Goal: Task Accomplishment & Management: Complete application form

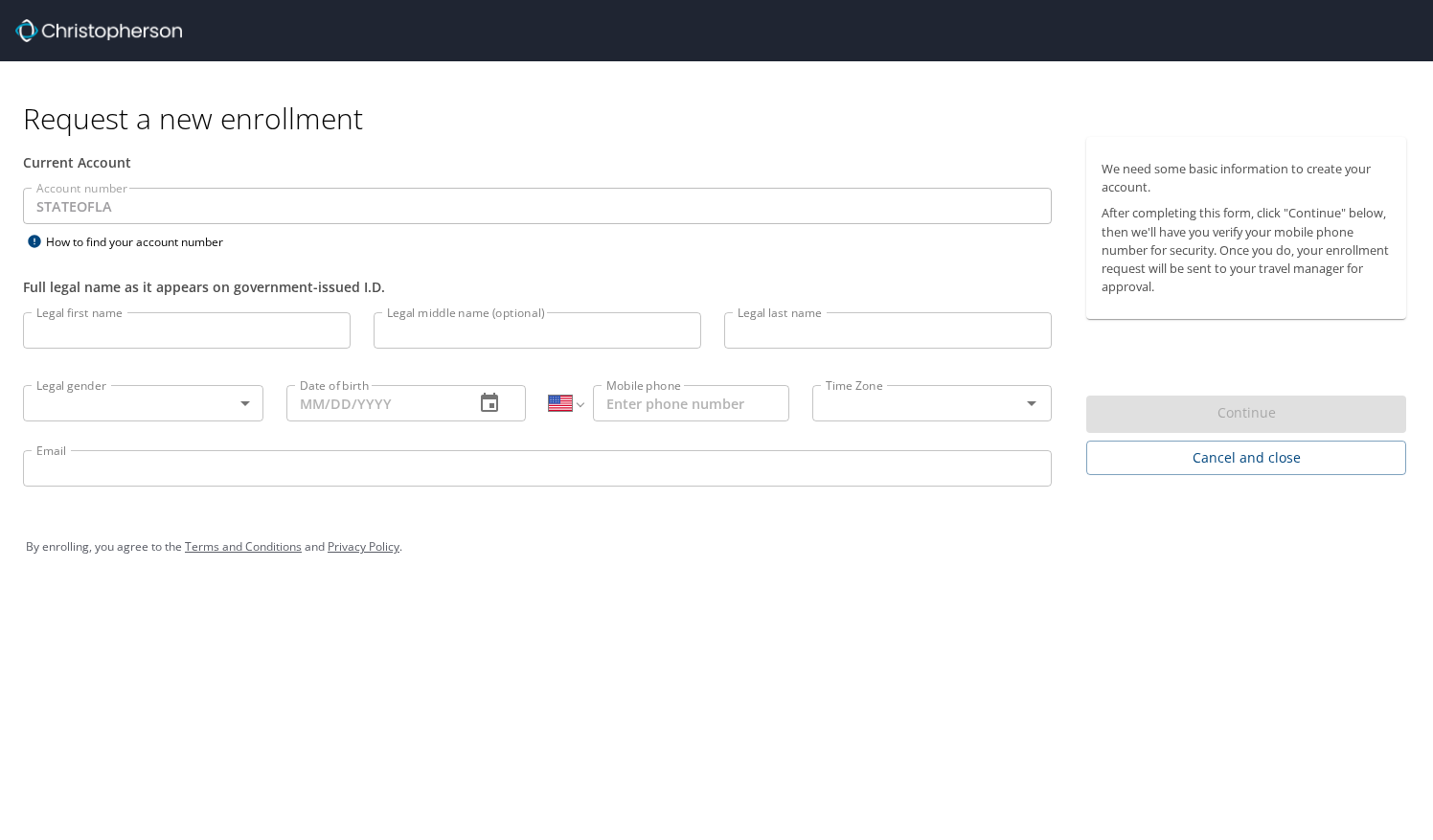
select select "US"
click at [200, 330] on input "Legal first name" at bounding box center [187, 330] width 328 height 36
type input "[PERSON_NAME]"
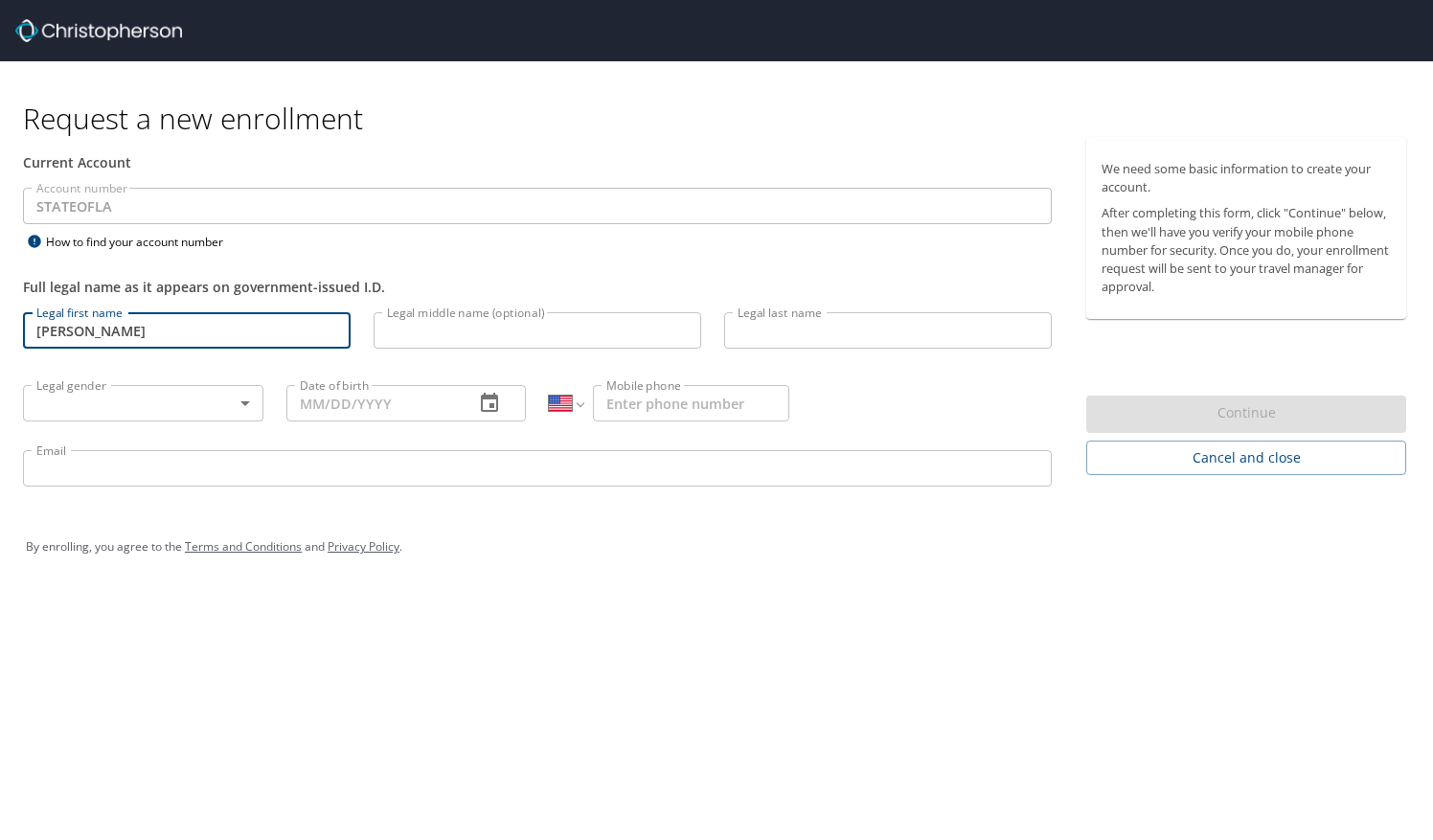
type input "[PERSON_NAME]"
type input "[DATE]"
type input "[PHONE_NUMBER]"
type input "[EMAIL_ADDRESS][DOMAIN_NAME]"
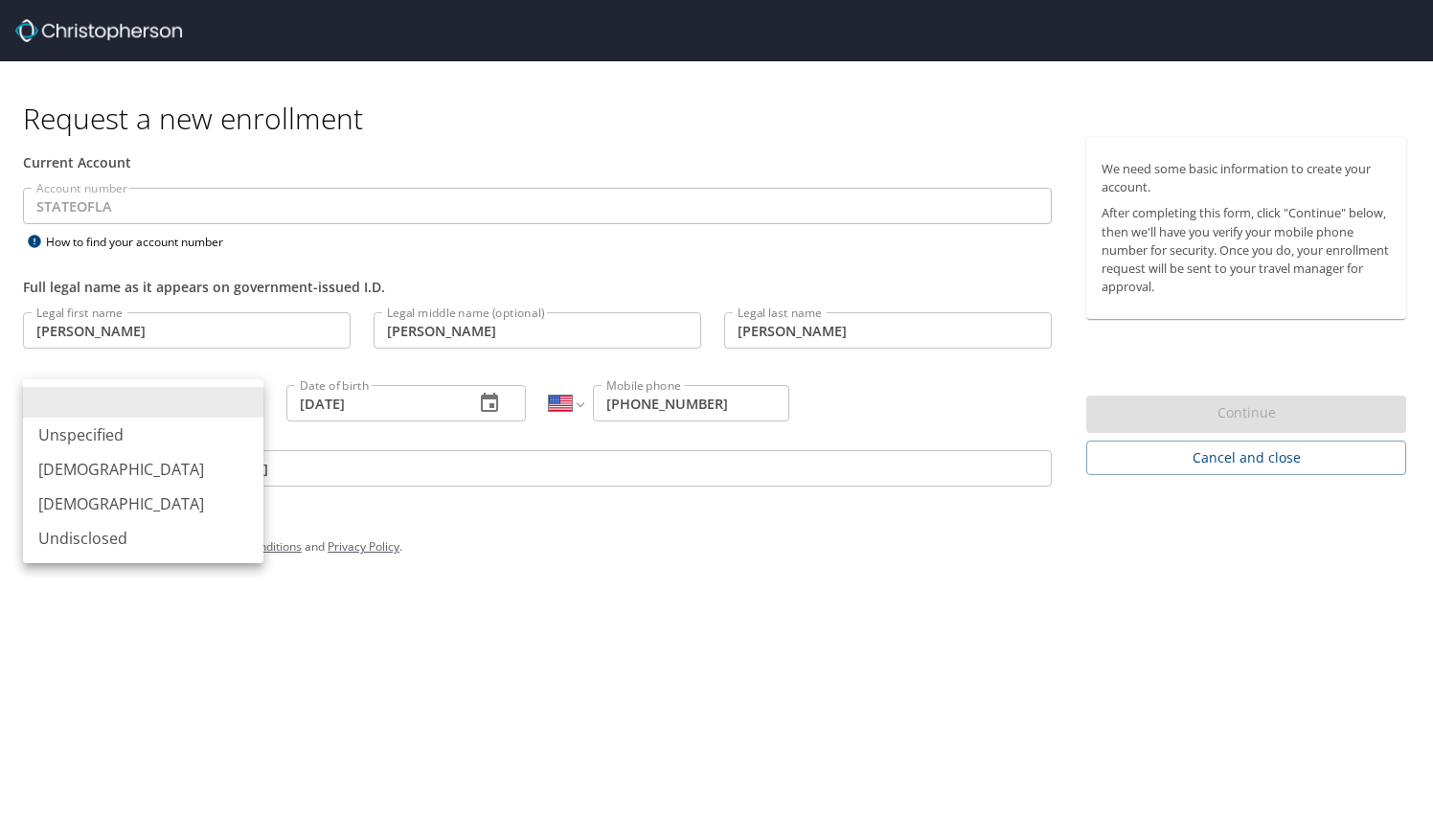
click at [169, 410] on body "Request a new enrollment Current Account Account number STATEOFLA Account numbe…" at bounding box center [716, 420] width 1433 height 840
click at [112, 516] on li "[DEMOGRAPHIC_DATA]" at bounding box center [143, 503] width 240 height 34
type input "[DEMOGRAPHIC_DATA]"
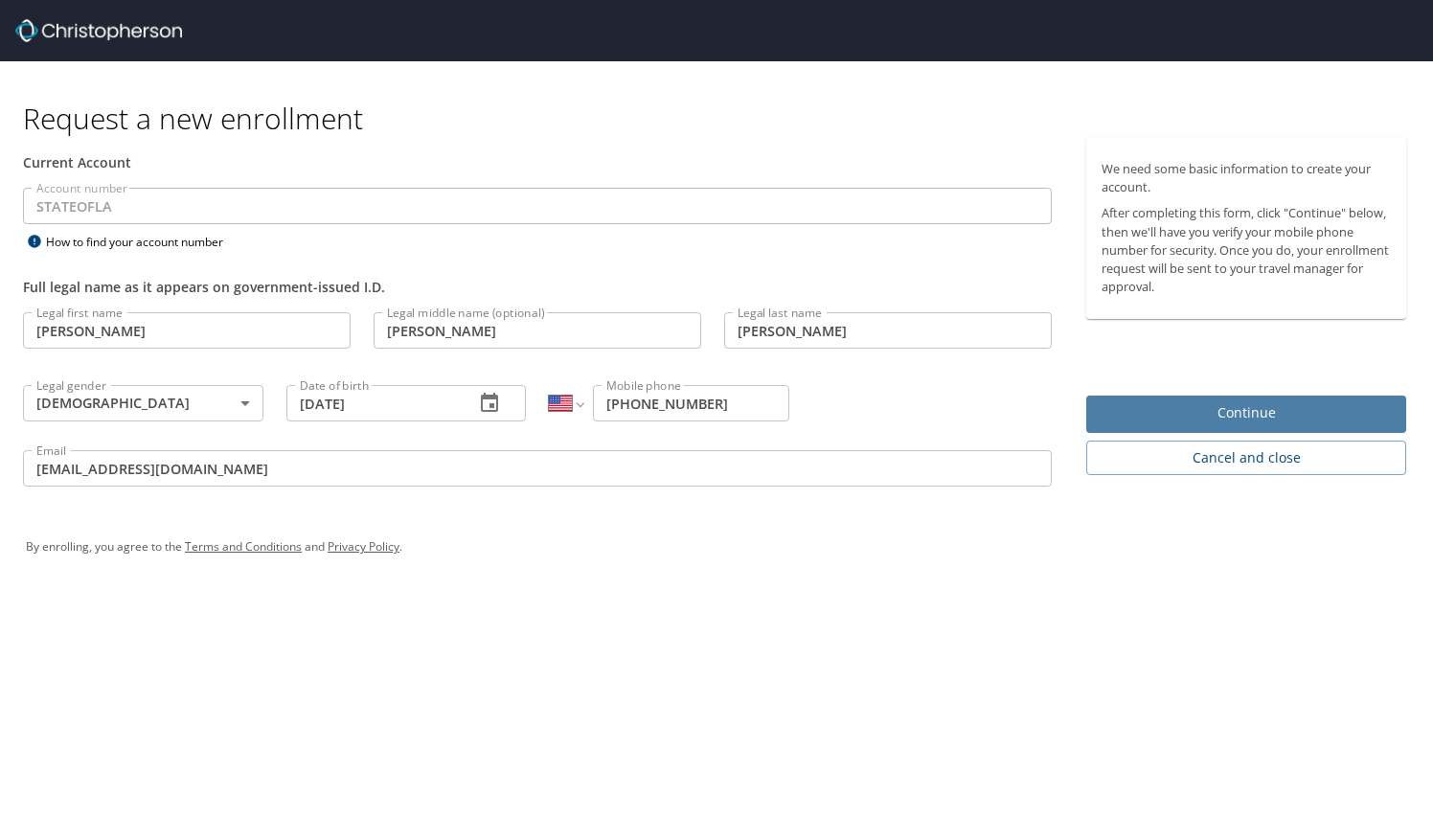
click at [1149, 404] on span "Continue" at bounding box center [1246, 413] width 289 height 24
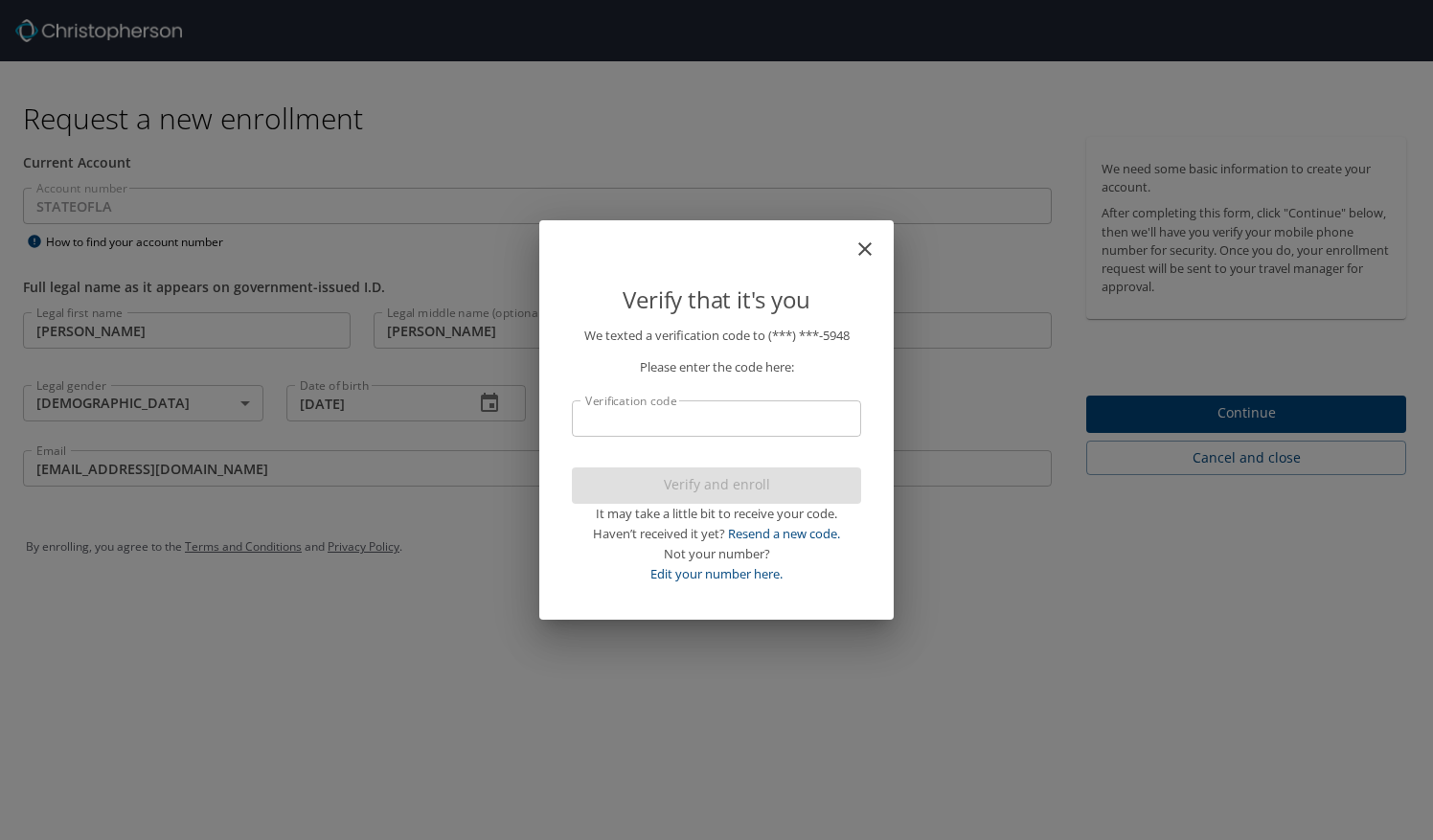
click at [714, 427] on input "Verification code" at bounding box center [716, 418] width 289 height 36
type input "76245"
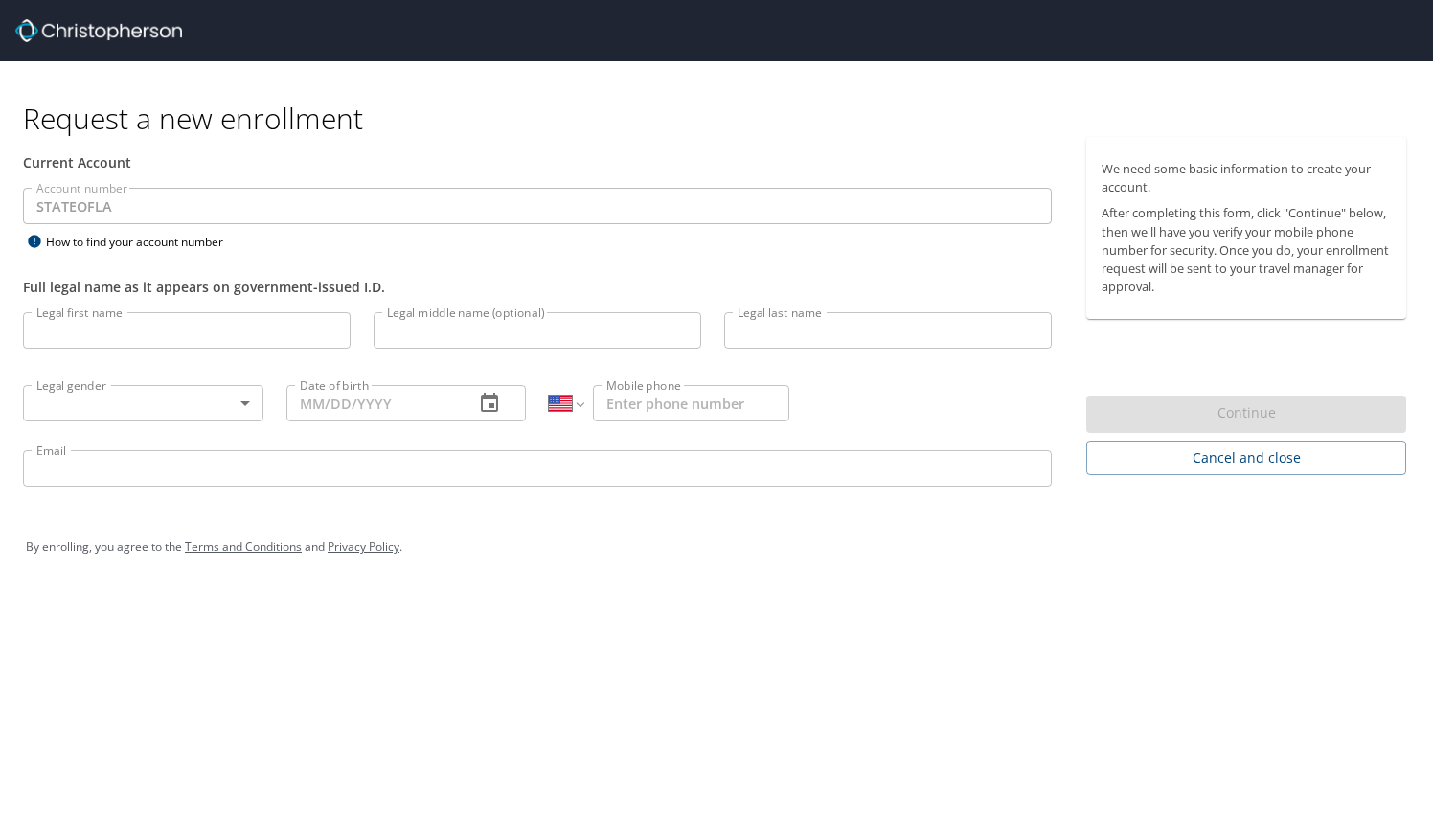
select select "US"
click at [188, 325] on input "Legal first name" at bounding box center [187, 330] width 328 height 36
type input "[PERSON_NAME]"
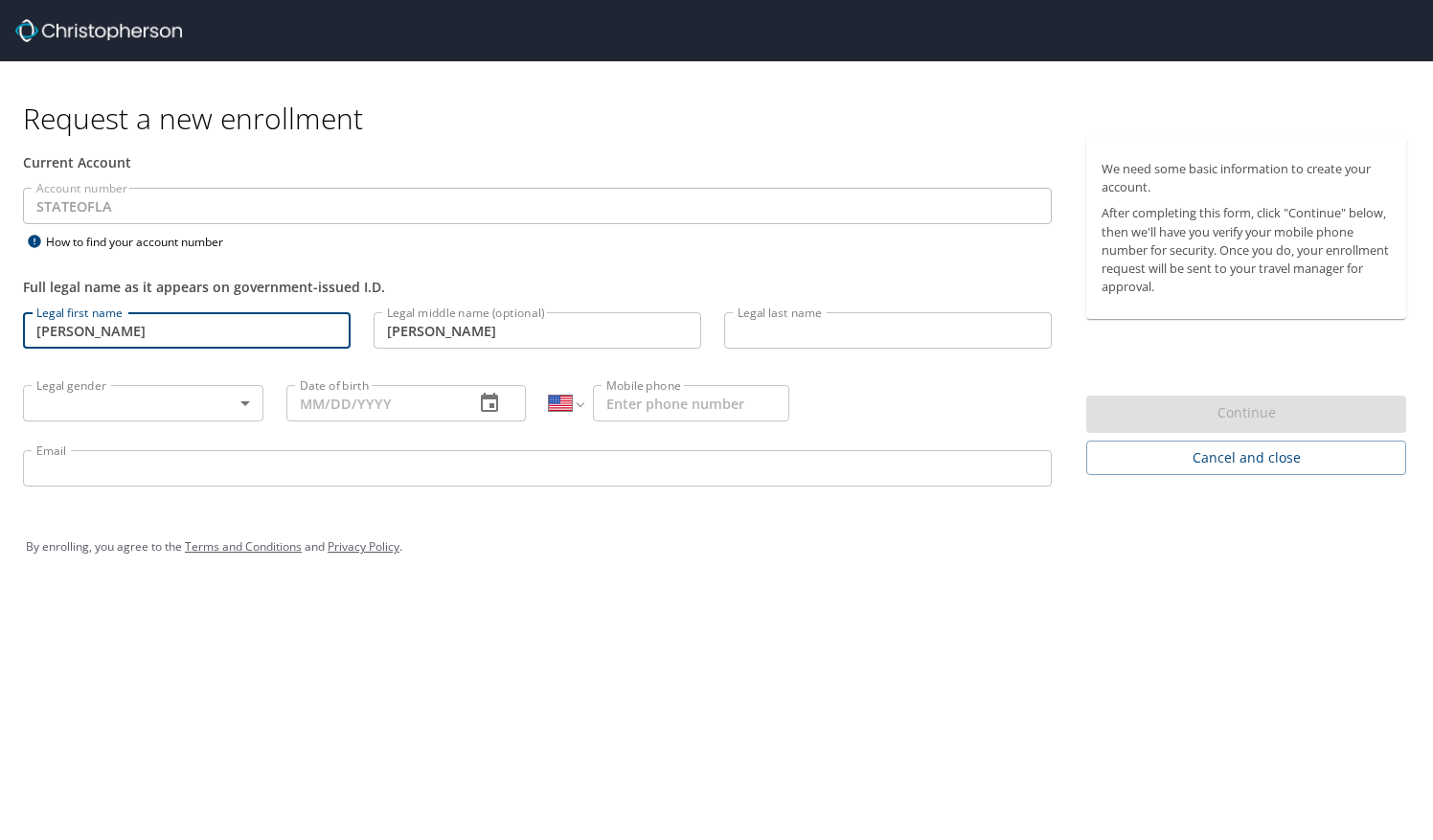
type input "[PERSON_NAME]"
type input "[DATE]"
type input "[PHONE_NUMBER]"
type input "[EMAIL_ADDRESS][DOMAIN_NAME]"
click at [243, 394] on body "Request a new enrollment Current Account Account number STATEOFLA Account numbe…" at bounding box center [716, 420] width 1433 height 840
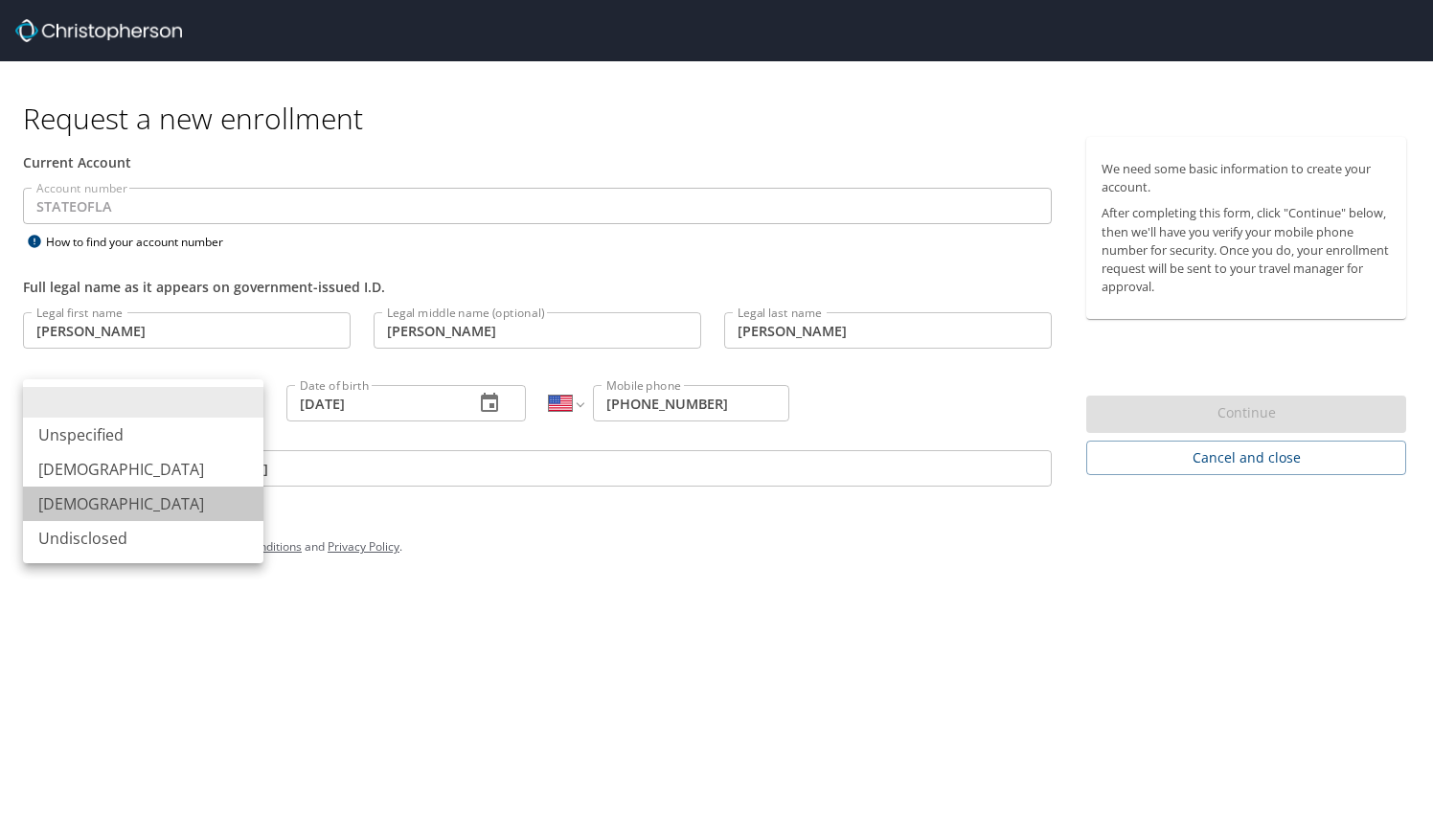
click at [157, 499] on li "[DEMOGRAPHIC_DATA]" at bounding box center [143, 503] width 240 height 34
type input "[DEMOGRAPHIC_DATA]"
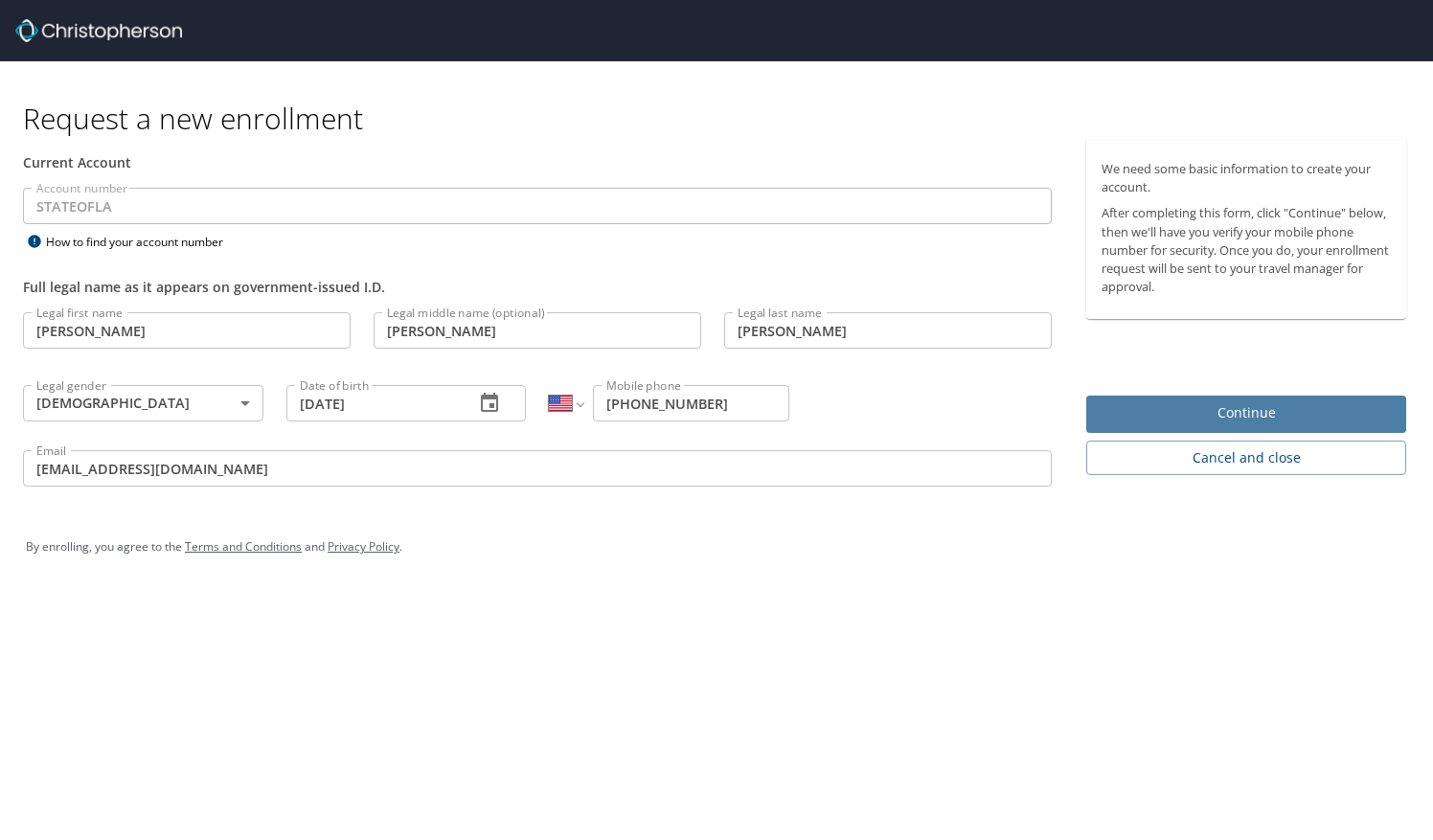
click at [1144, 416] on span "Continue" at bounding box center [1246, 413] width 289 height 24
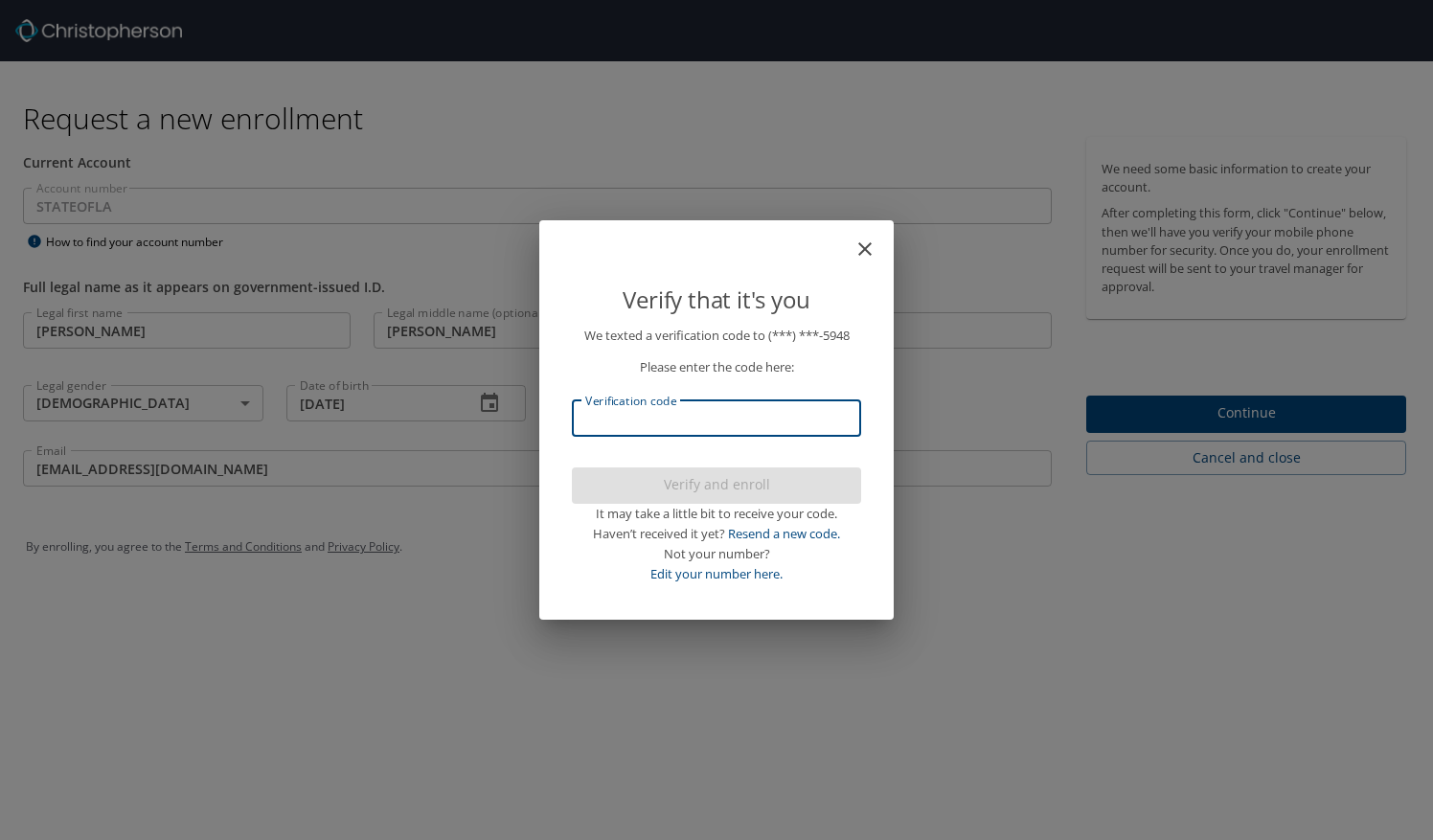
click at [742, 414] on input "Verification code" at bounding box center [716, 418] width 289 height 36
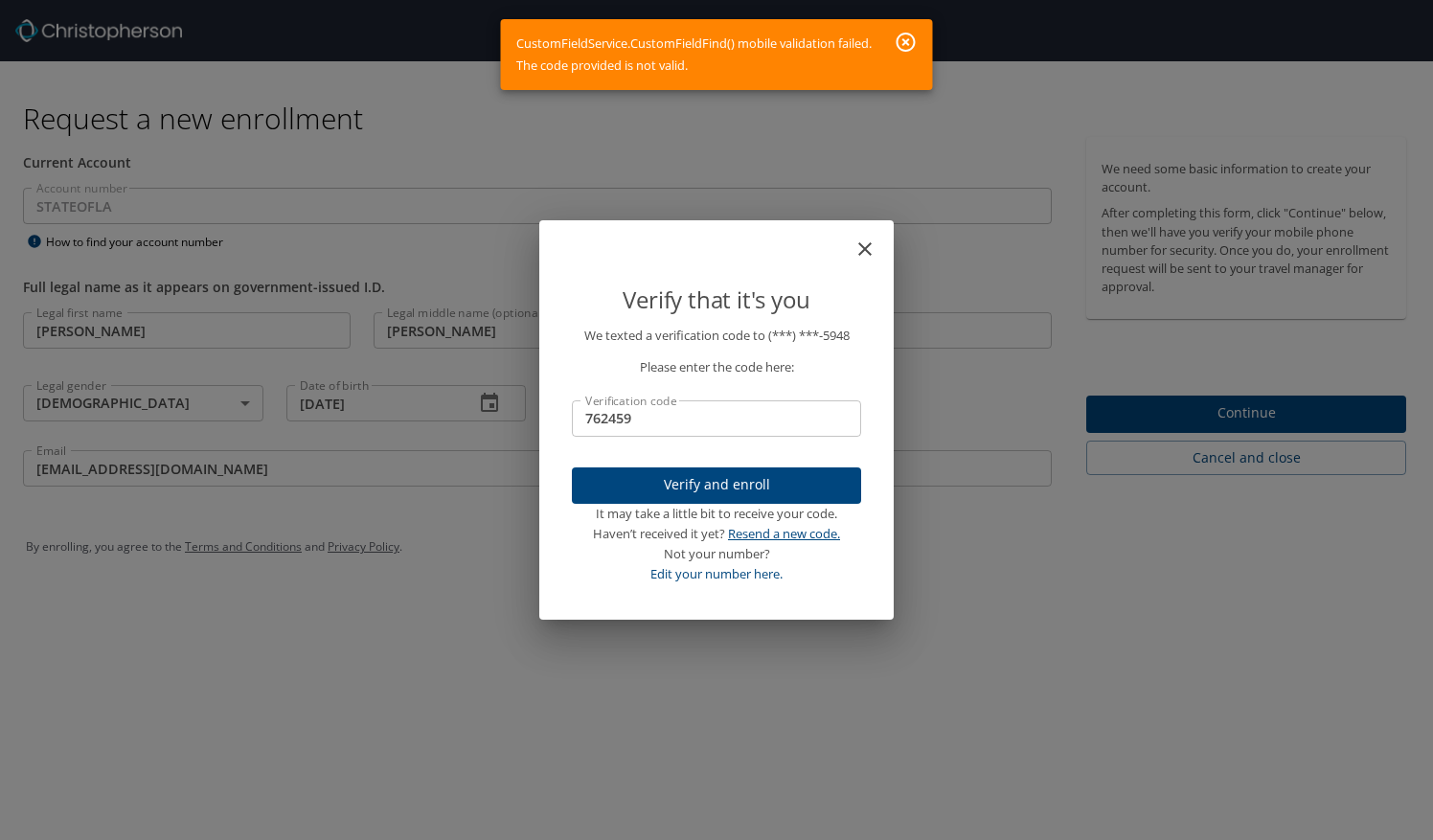
click at [763, 535] on link "Resend a new code." at bounding box center [784, 533] width 112 height 18
drag, startPoint x: 674, startPoint y: 423, endPoint x: 450, endPoint y: 427, distance: 224.0
click at [450, 427] on div "Verify that it's you We texted a verification code to (***) ***- 5948 Please en…" at bounding box center [716, 420] width 1433 height 840
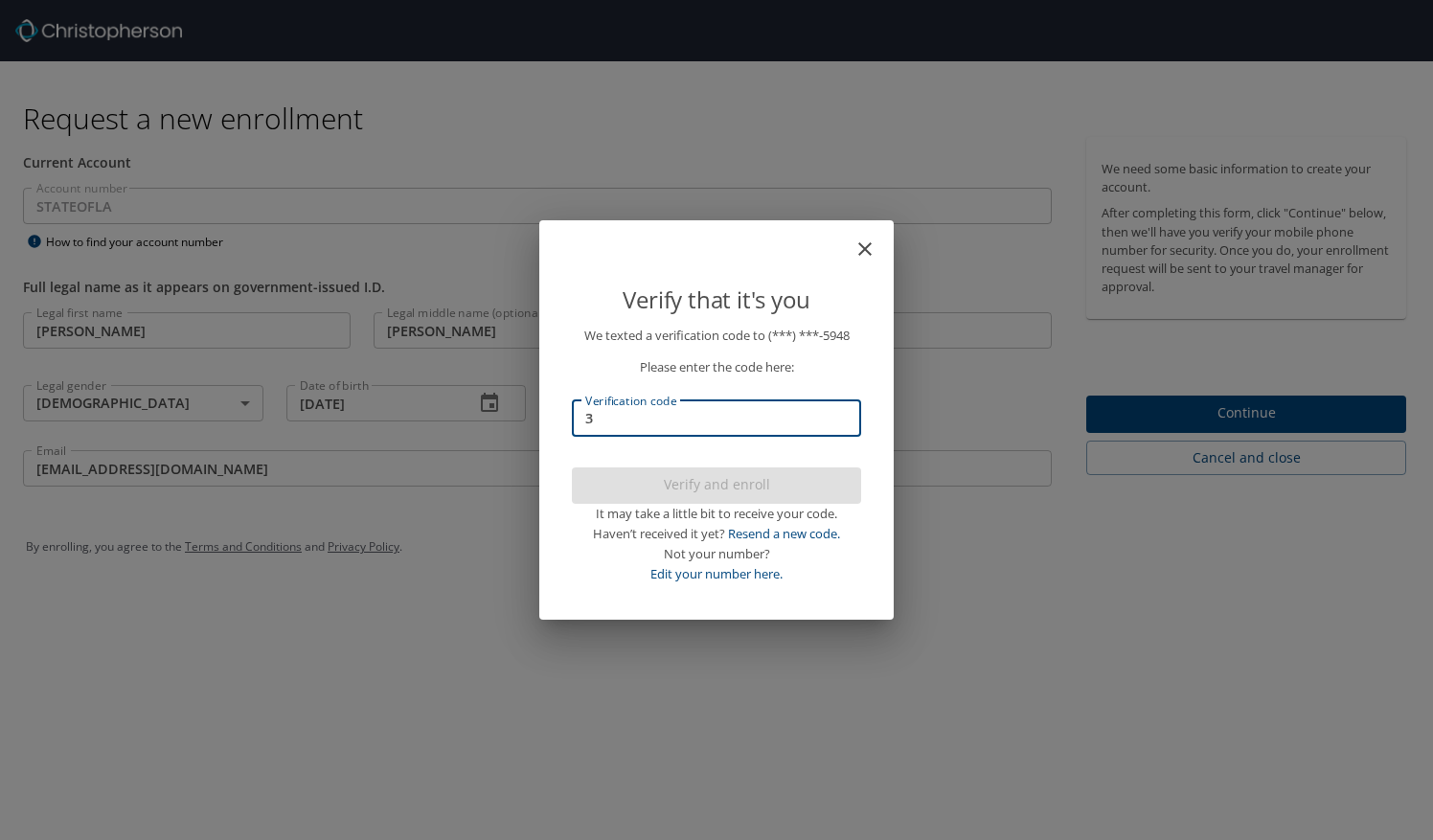
type input "35"
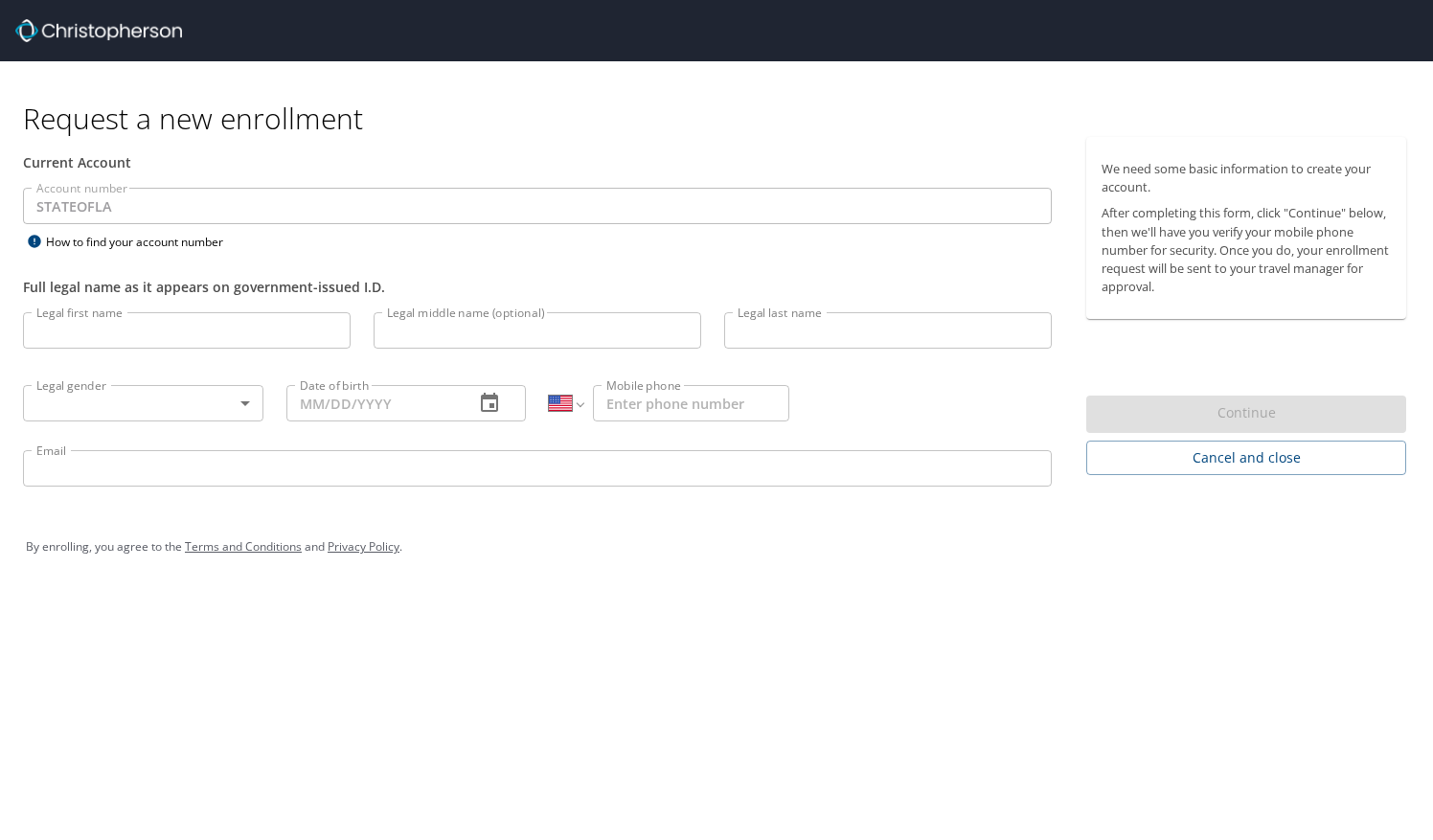
select select "US"
click at [103, 326] on input "Legal first name" at bounding box center [187, 330] width 328 height 36
select select "US"
